Goal: Navigation & Orientation: Find specific page/section

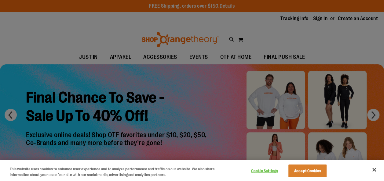
type input "**********"
click at [372, 169] on button "Close" at bounding box center [373, 169] width 13 height 13
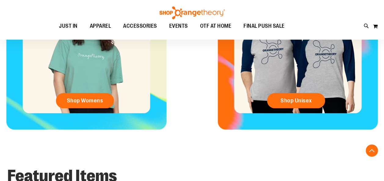
scroll to position [274, 0]
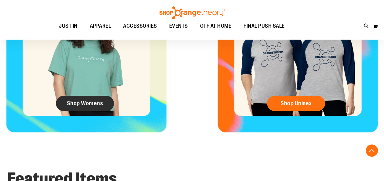
click at [78, 105] on span "Shop Womens" at bounding box center [85, 103] width 36 height 7
